Goal: Find specific page/section: Find specific page/section

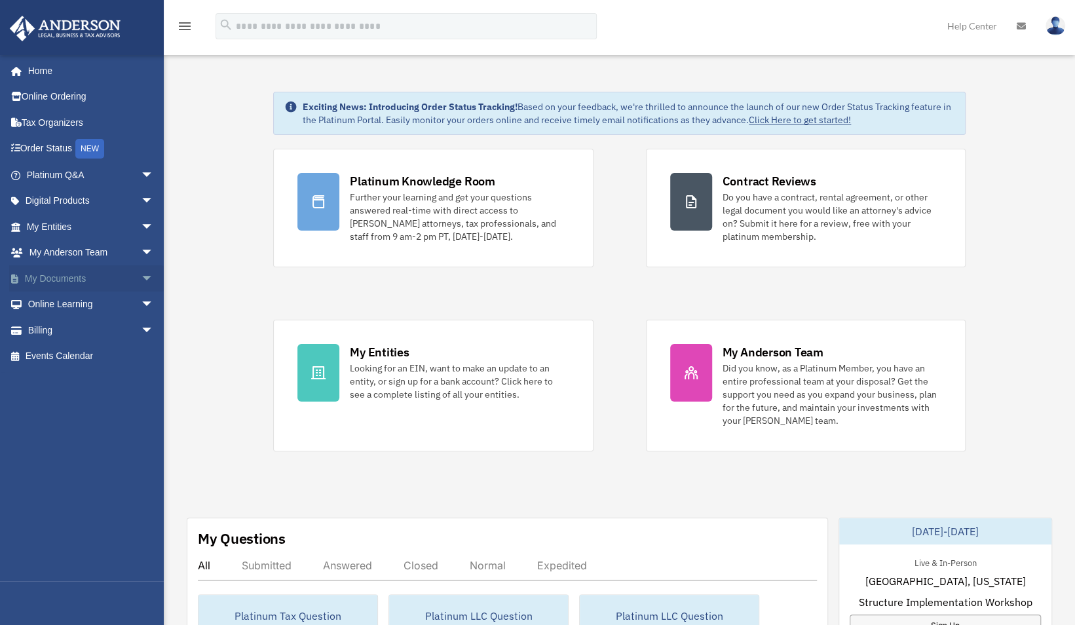
click at [76, 272] on link "My Documents arrow_drop_down" at bounding box center [91, 278] width 164 height 26
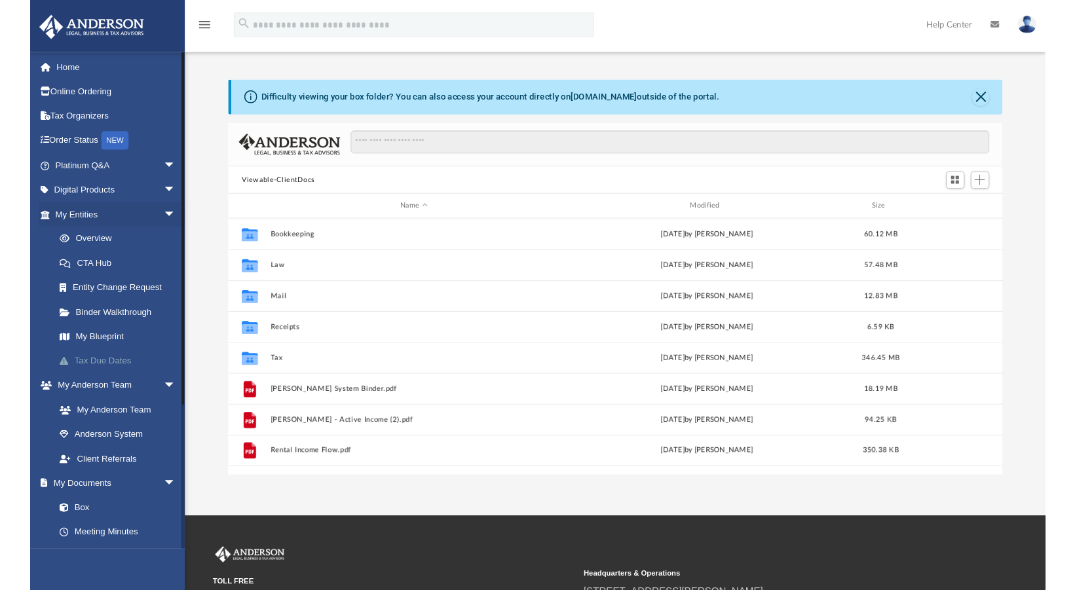
scroll to position [287, 809]
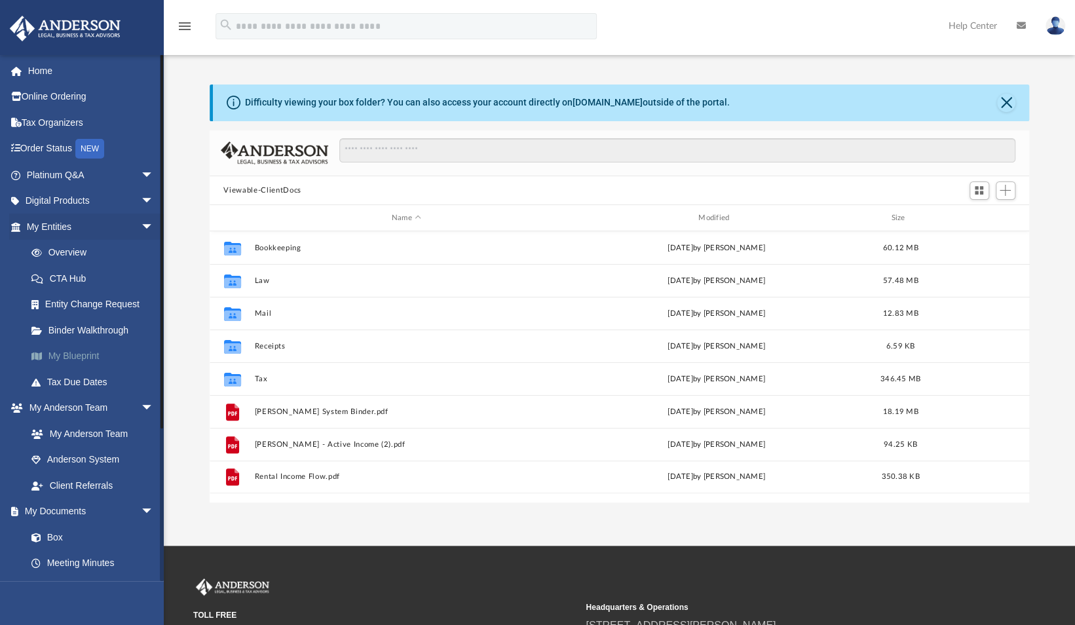
click at [84, 352] on link "My Blueprint" at bounding box center [95, 356] width 155 height 26
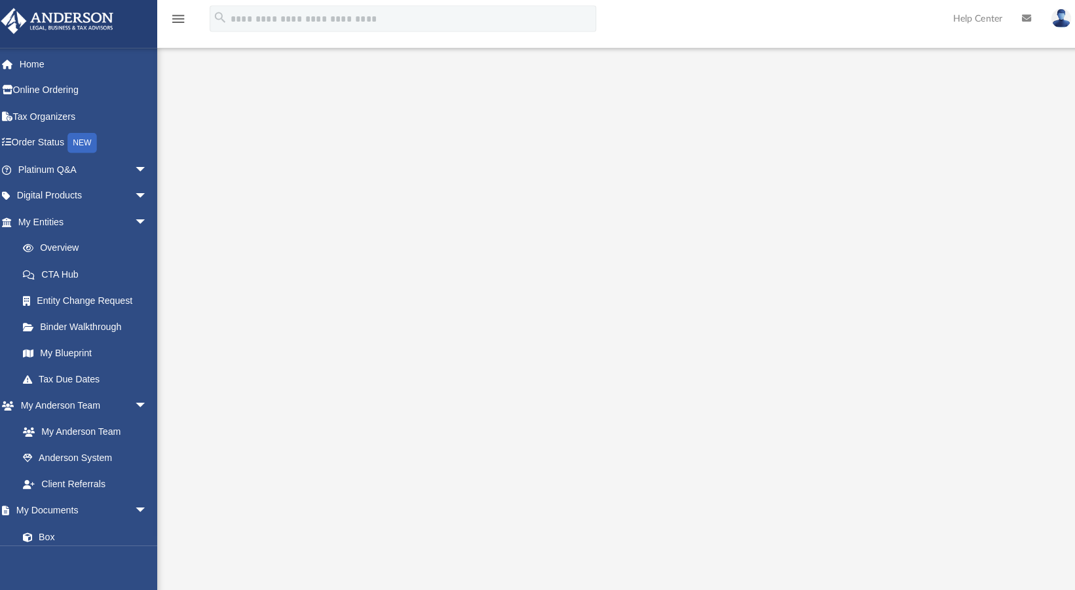
scroll to position [2, 0]
